Goal: Task Accomplishment & Management: Use online tool/utility

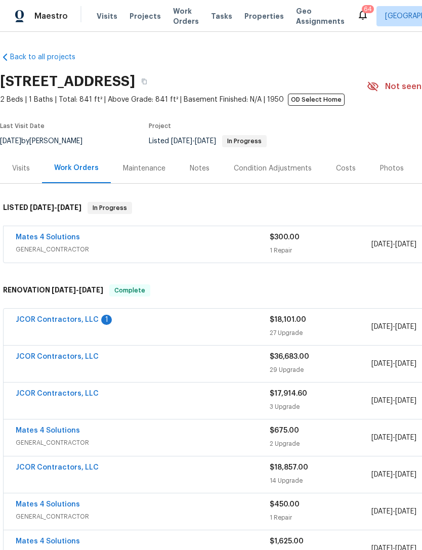
click at [137, 12] on span "Projects" at bounding box center [145, 16] width 31 height 10
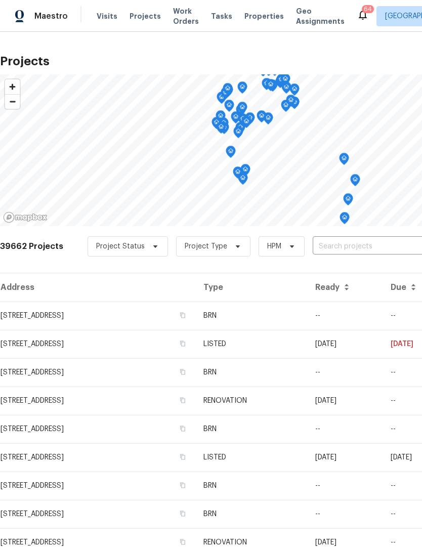
click at [363, 246] on input "text" at bounding box center [371, 247] width 116 height 16
type input "9217"
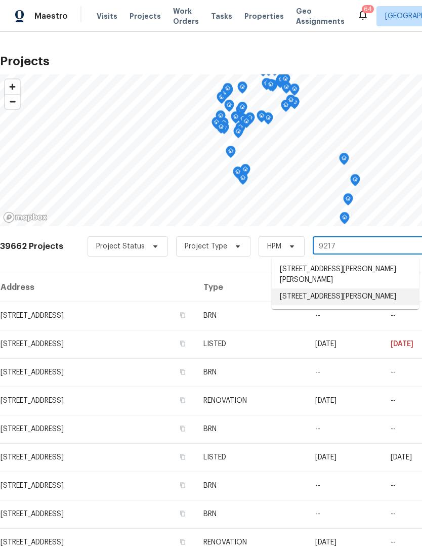
click at [367, 288] on li "[STREET_ADDRESS][PERSON_NAME]" at bounding box center [345, 296] width 147 height 17
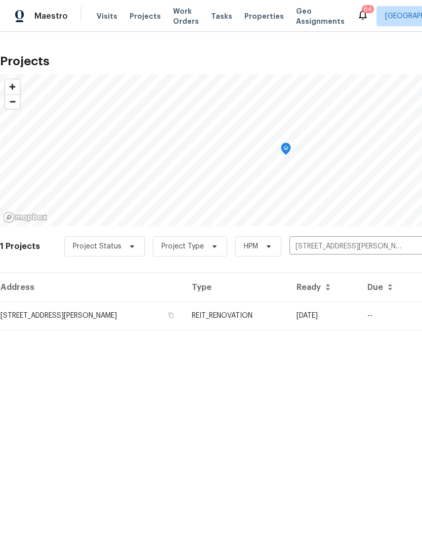
click at [286, 312] on td "REIT_RENOVATION" at bounding box center [236, 316] width 105 height 28
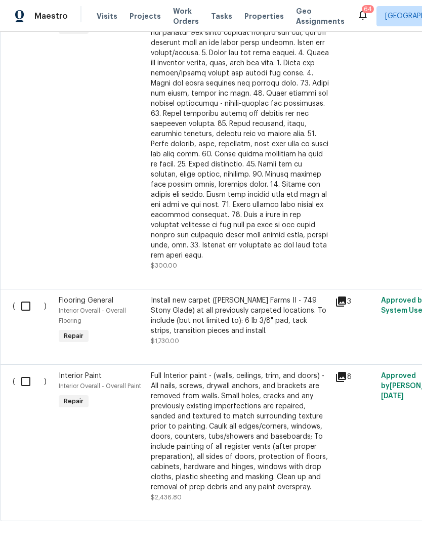
scroll to position [583, 0]
click at [264, 426] on div "Full Interior paint - (walls, ceilings, trim, and doors) - All nails, screws, d…" at bounding box center [240, 431] width 178 height 121
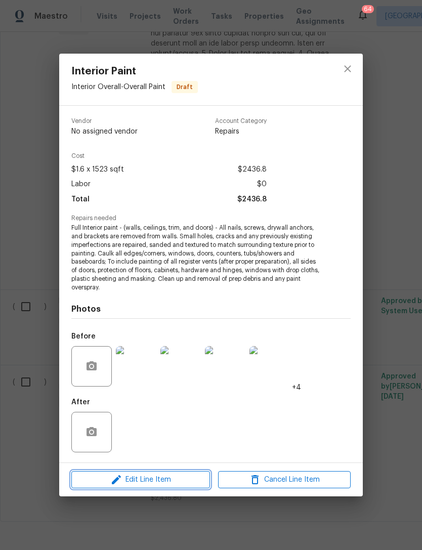
click at [173, 479] on span "Edit Line Item" at bounding box center [140, 480] width 133 height 13
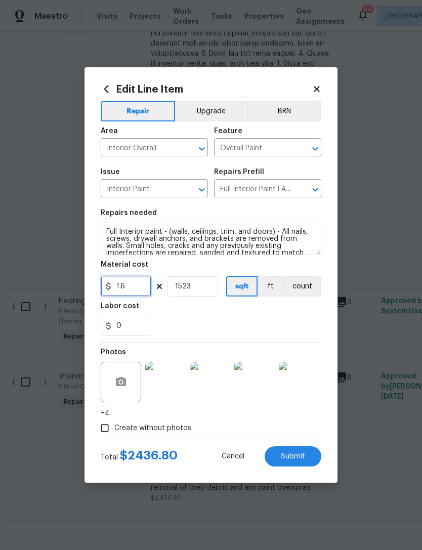
click at [142, 286] on input "1.6" at bounding box center [126, 286] width 51 height 20
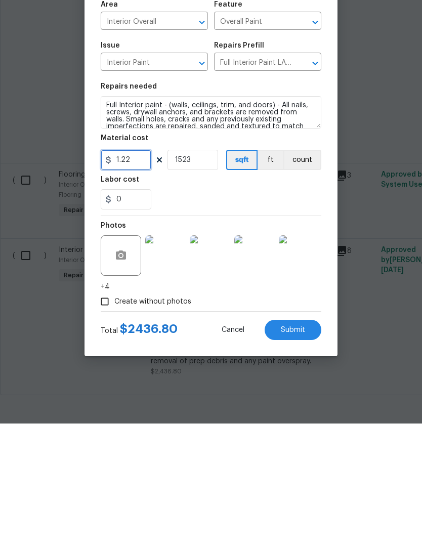
type input "1.22"
click at [303, 446] on button "Submit" at bounding box center [293, 456] width 57 height 20
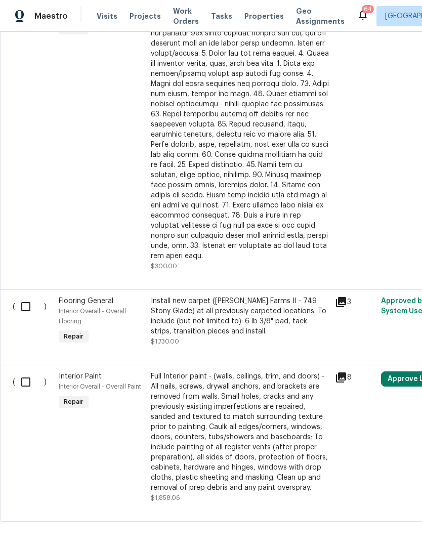
click at [247, 393] on div "Full Interior paint - (walls, ceilings, trim, and doors) - All nails, screws, d…" at bounding box center [240, 431] width 178 height 121
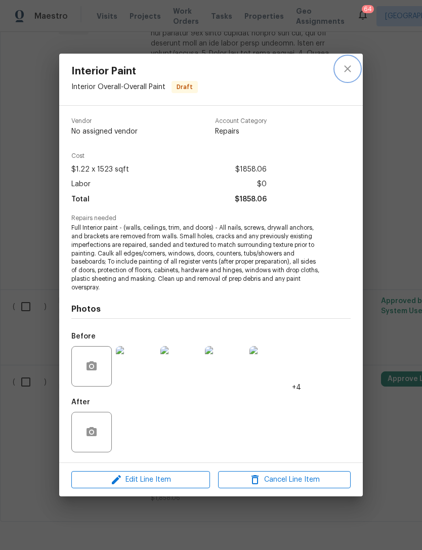
click at [348, 68] on icon "close" at bounding box center [348, 69] width 12 height 12
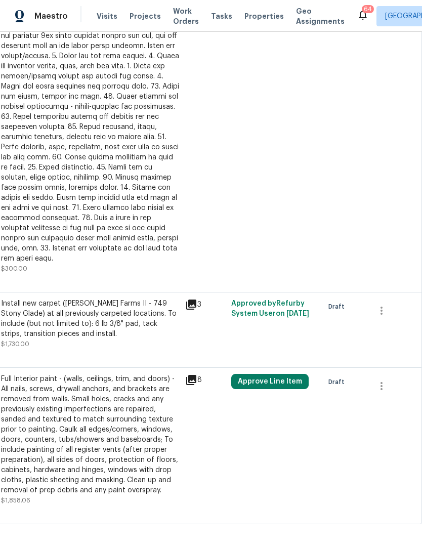
scroll to position [581, 150]
click at [277, 374] on button "Approve Line Item" at bounding box center [269, 381] width 77 height 15
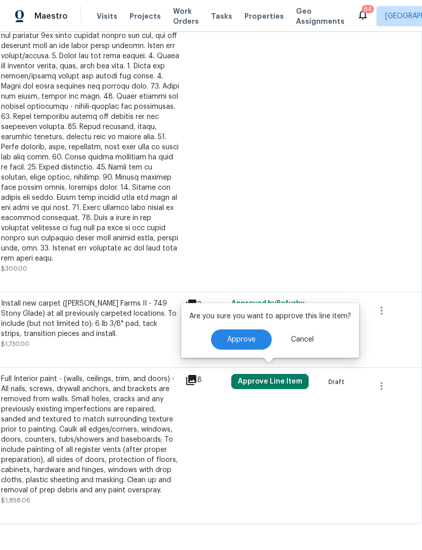
click at [241, 336] on span "Approve" at bounding box center [241, 340] width 28 height 8
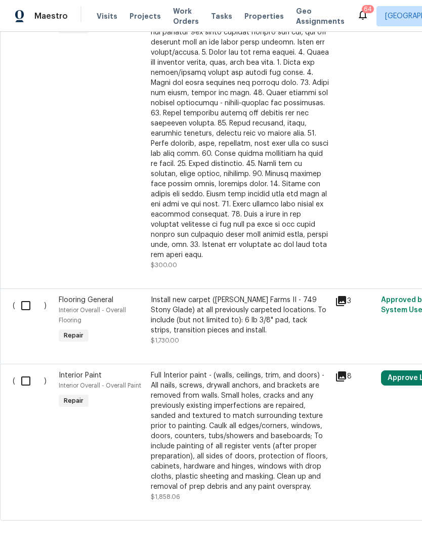
scroll to position [583, 0]
